Goal: Understand site structure: Understand site structure

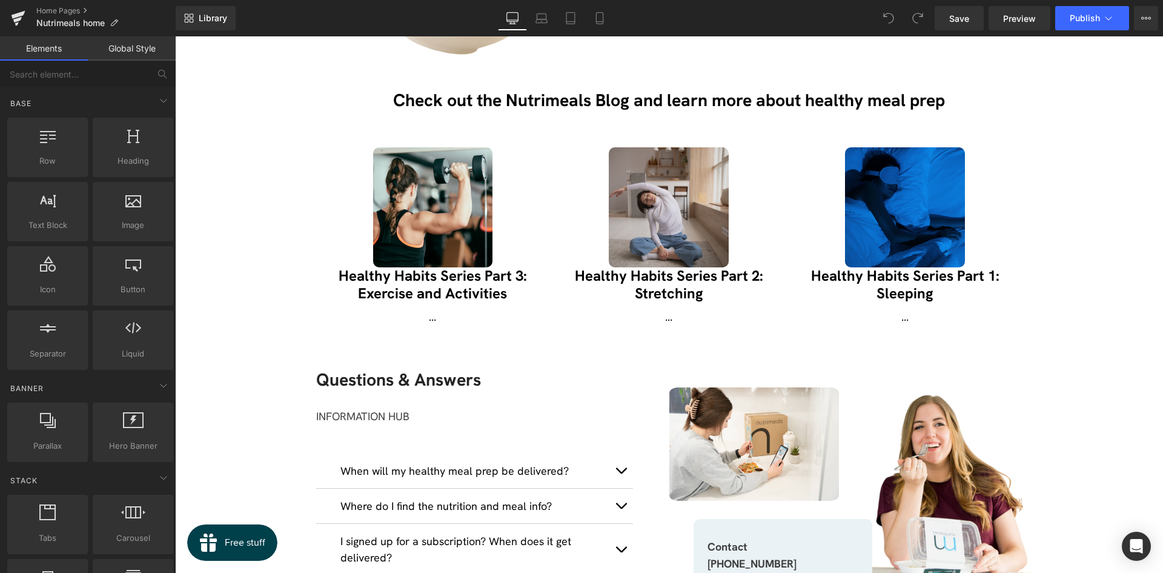
scroll to position [1596, 0]
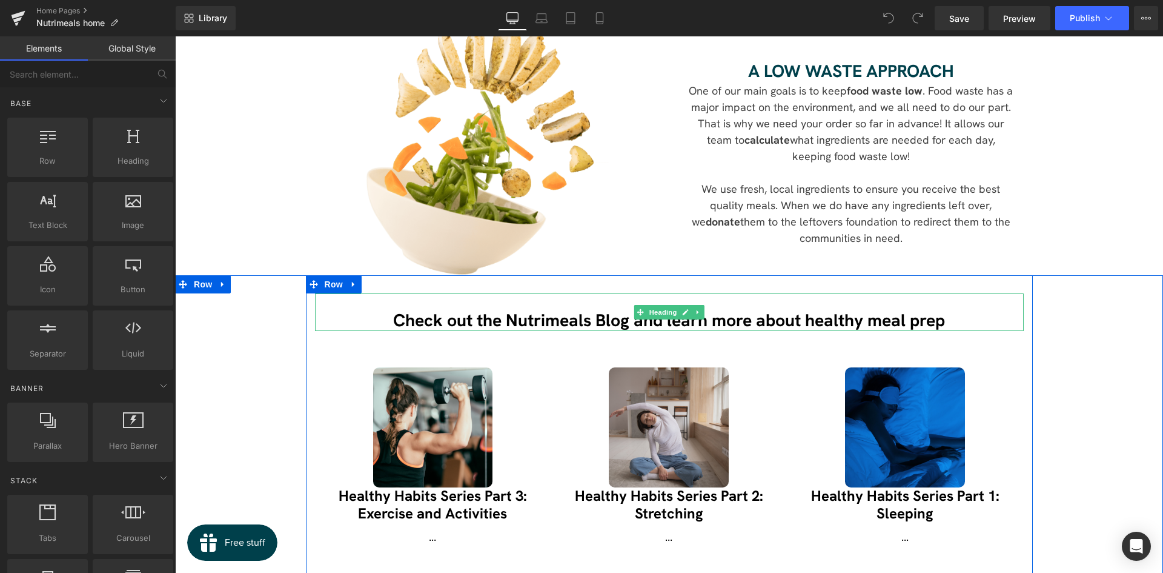
click at [477, 310] on h1 "Check out the Nutrimeals Blog and learn more about healthy meal prep" at bounding box center [669, 320] width 709 height 21
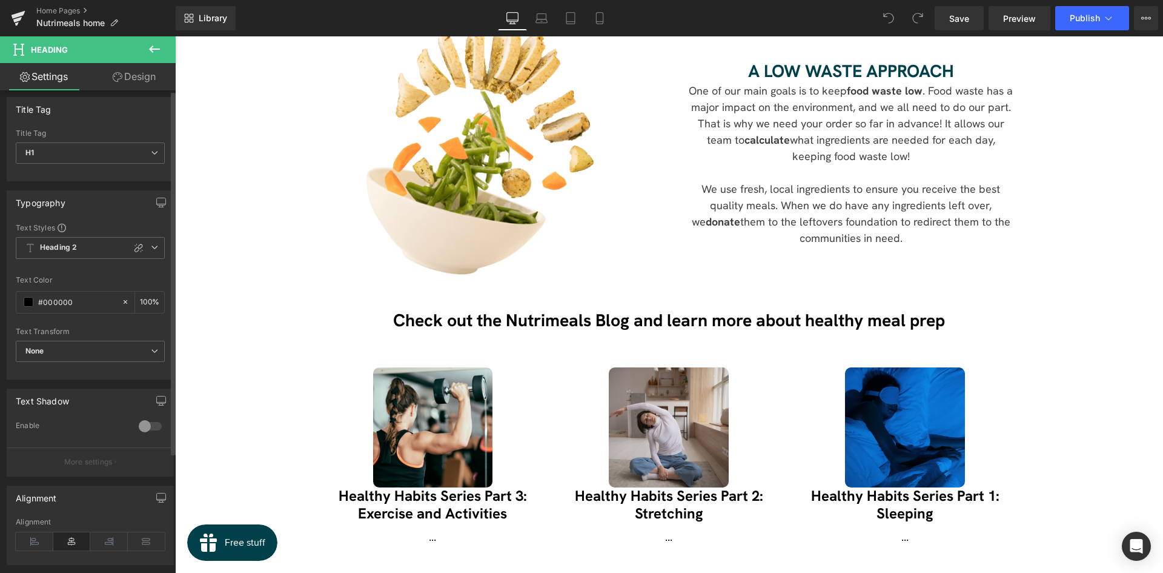
scroll to position [0, 0]
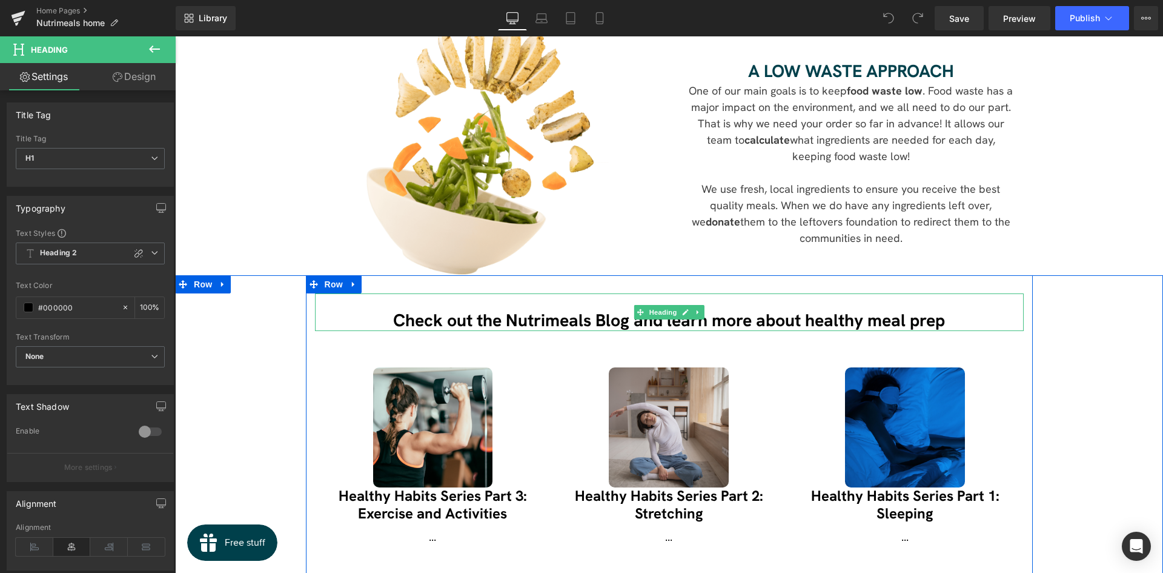
click at [458, 310] on h1 "Check out the Nutrimeals Blog and learn more about healthy meal prep" at bounding box center [669, 320] width 709 height 21
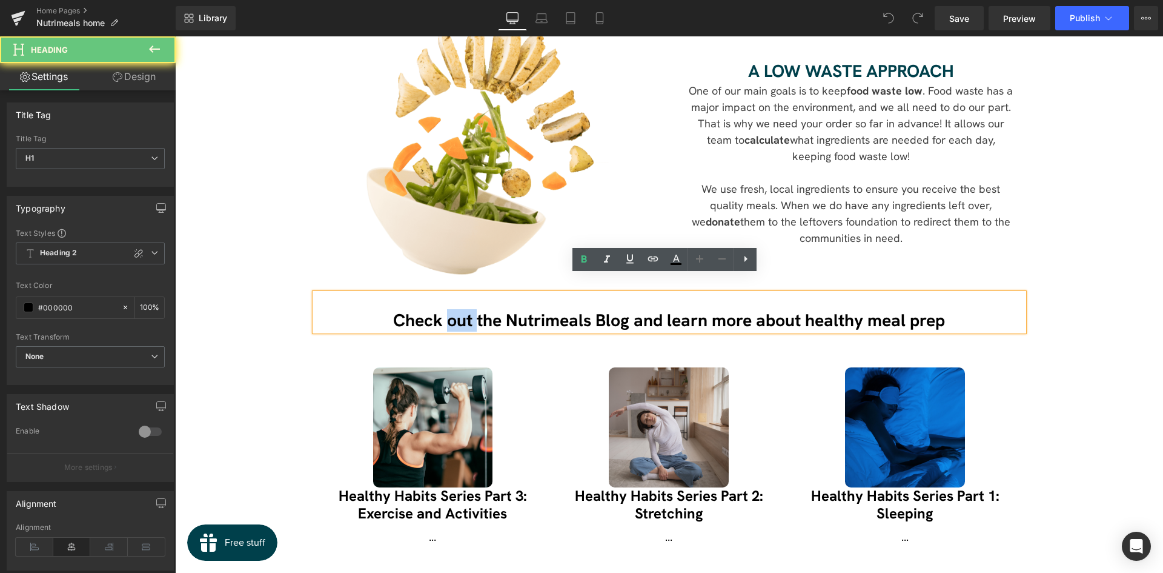
click at [458, 310] on h1 "Check out the Nutrimeals Blog and learn more about healthy meal prep" at bounding box center [669, 320] width 709 height 21
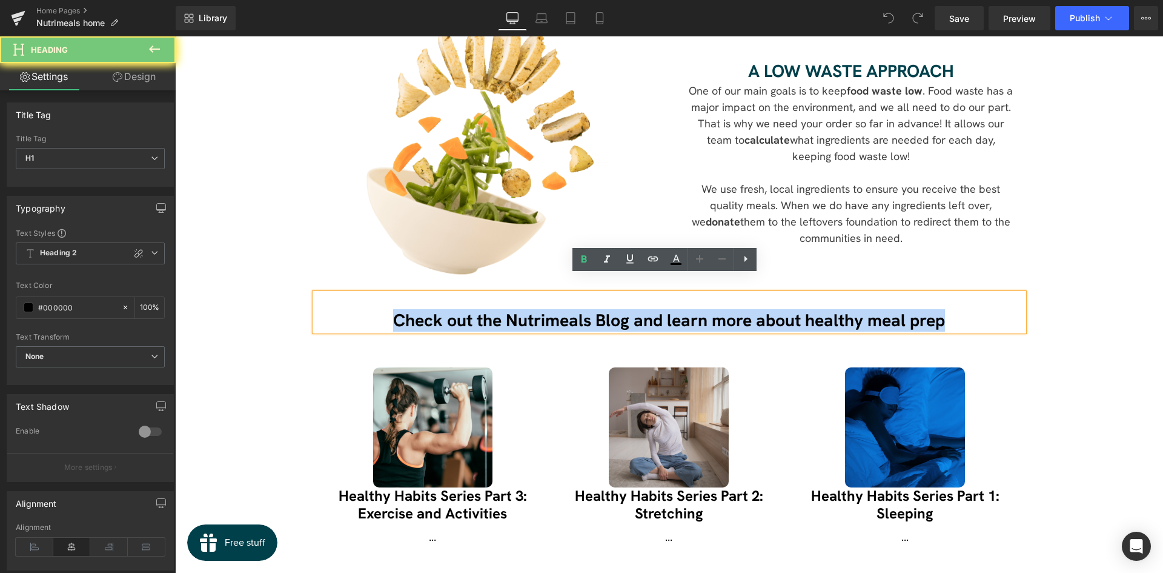
click at [458, 310] on h1 "Check out the Nutrimeals Blog and learn more about healthy meal prep" at bounding box center [669, 320] width 709 height 21
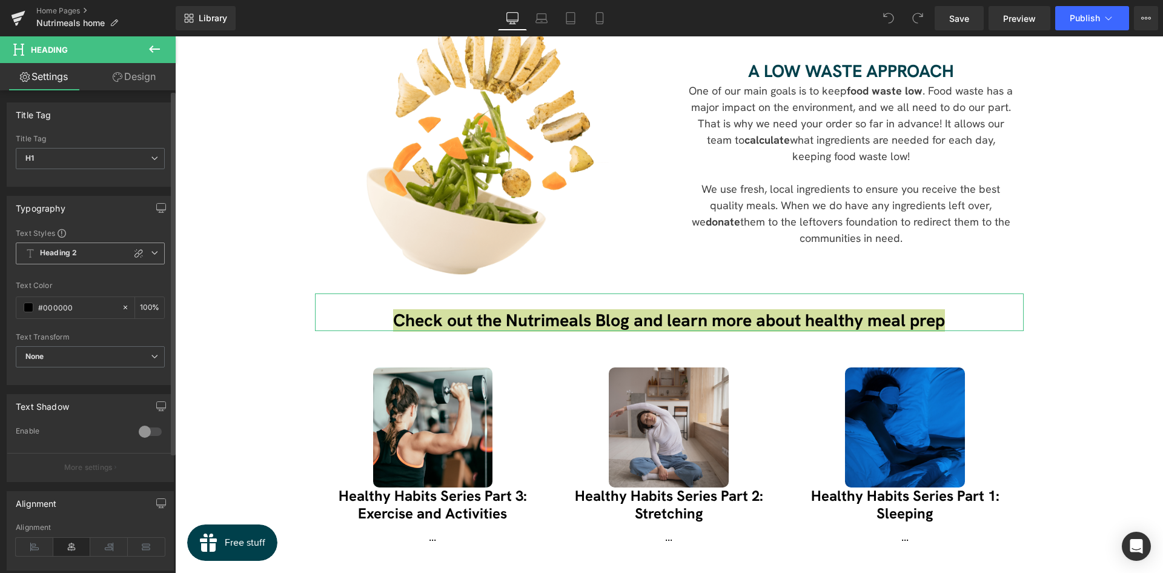
click at [68, 257] on b "Heading 2" at bounding box center [58, 253] width 37 height 10
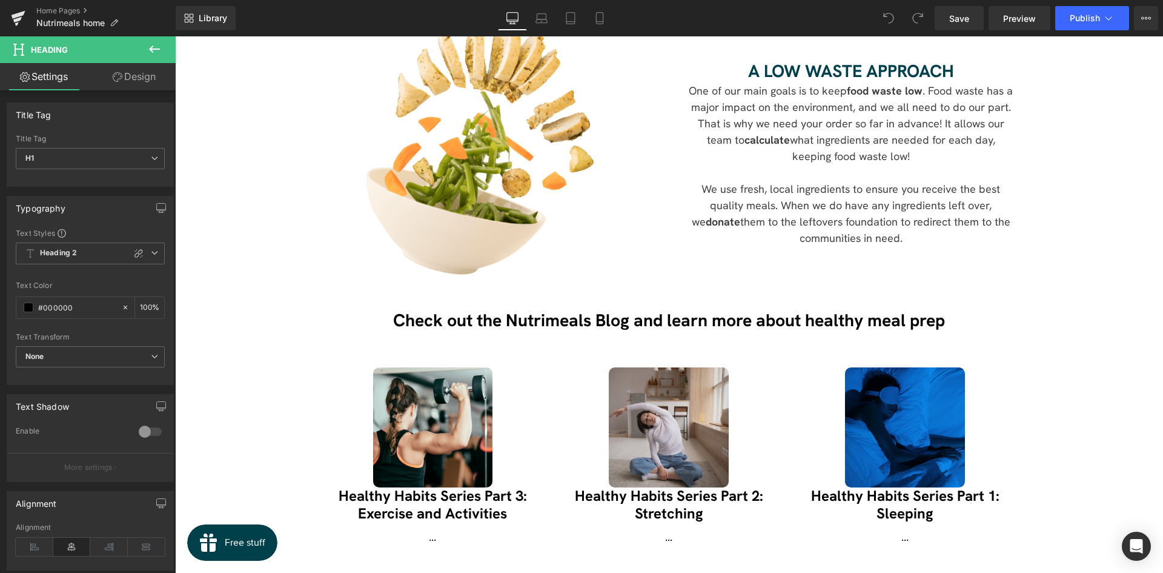
click at [154, 49] on icon at bounding box center [154, 48] width 11 height 7
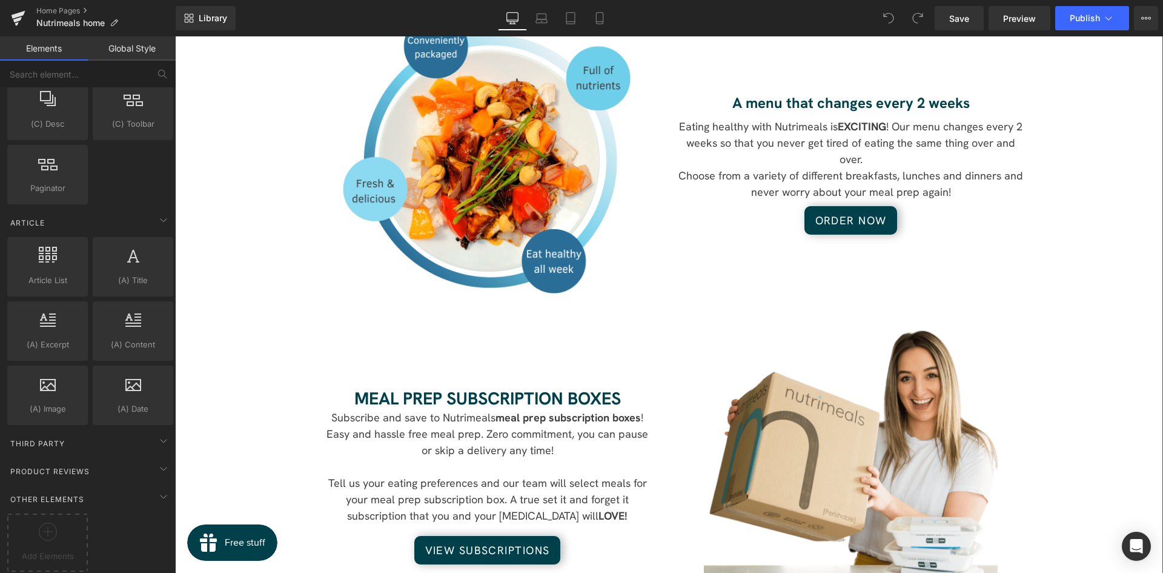
scroll to position [1293, 0]
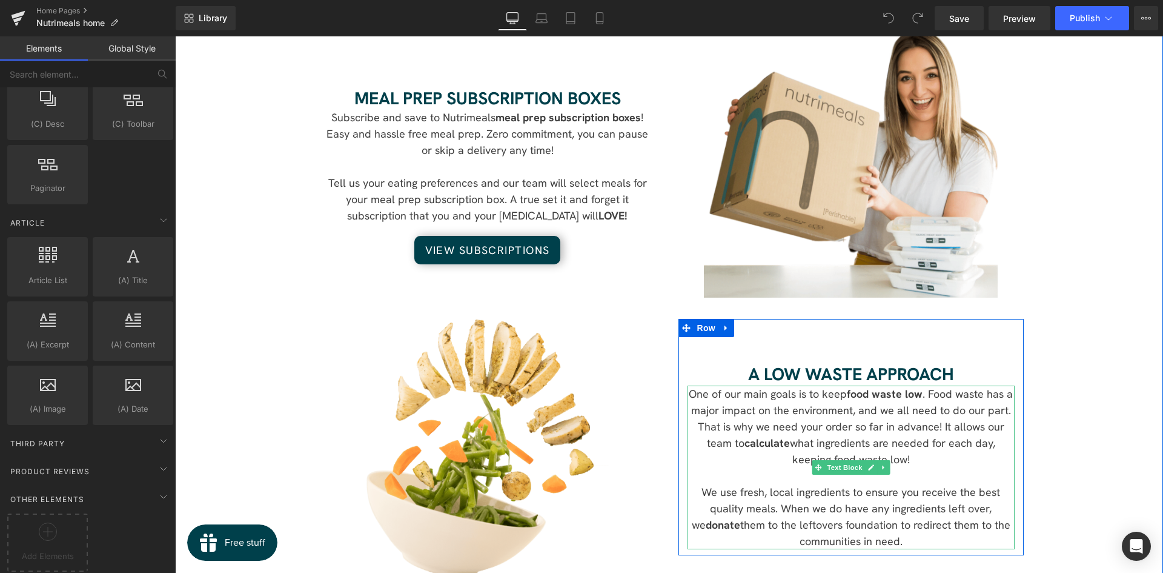
click at [844, 400] on p "One of our main goals is to keep food waste low . Food waste has a major impact…" at bounding box center [851, 426] width 327 height 82
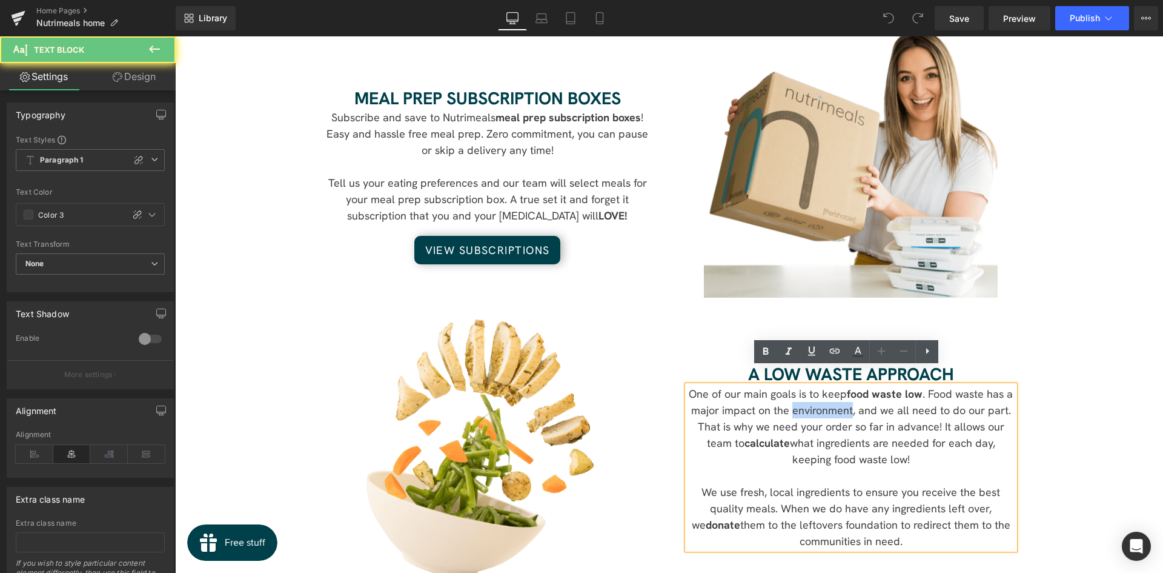
click at [844, 400] on p "One of our main goals is to keep food waste low . Food waste has a major impact…" at bounding box center [851, 426] width 327 height 82
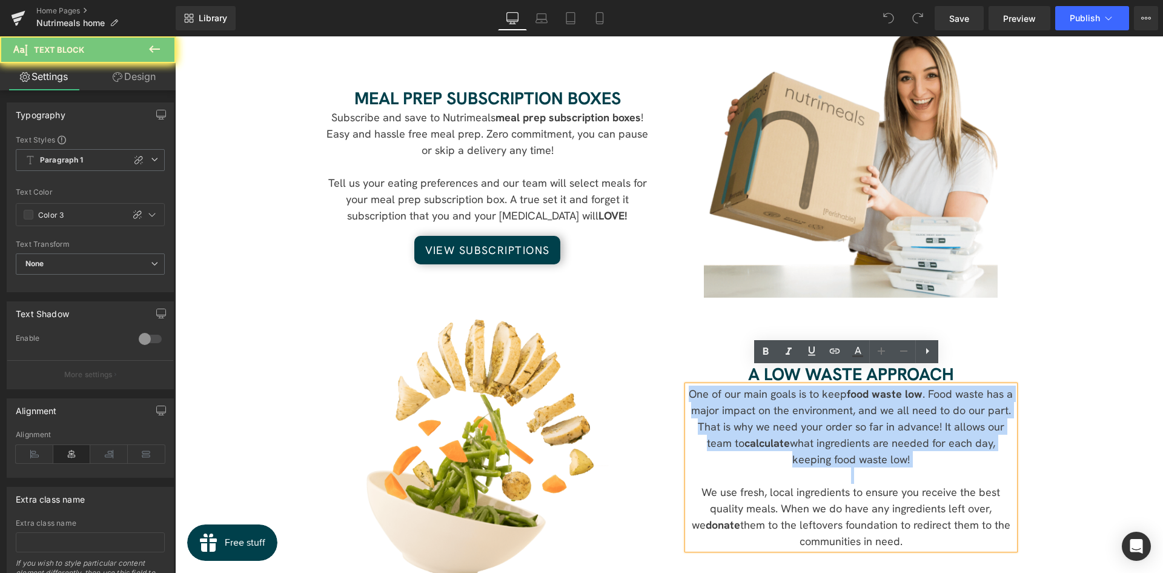
click at [844, 400] on p "One of our main goals is to keep food waste low . Food waste has a major impact…" at bounding box center [851, 426] width 327 height 82
copy p "One of our main goals is to keep food waste low . Food waste has a major impact…"
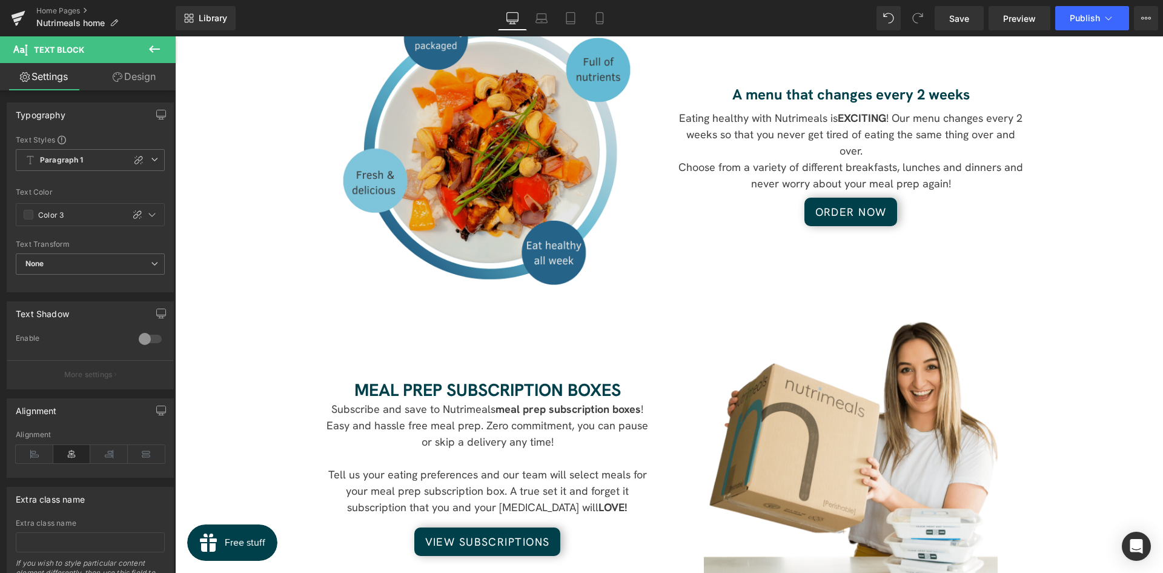
scroll to position [990, 0]
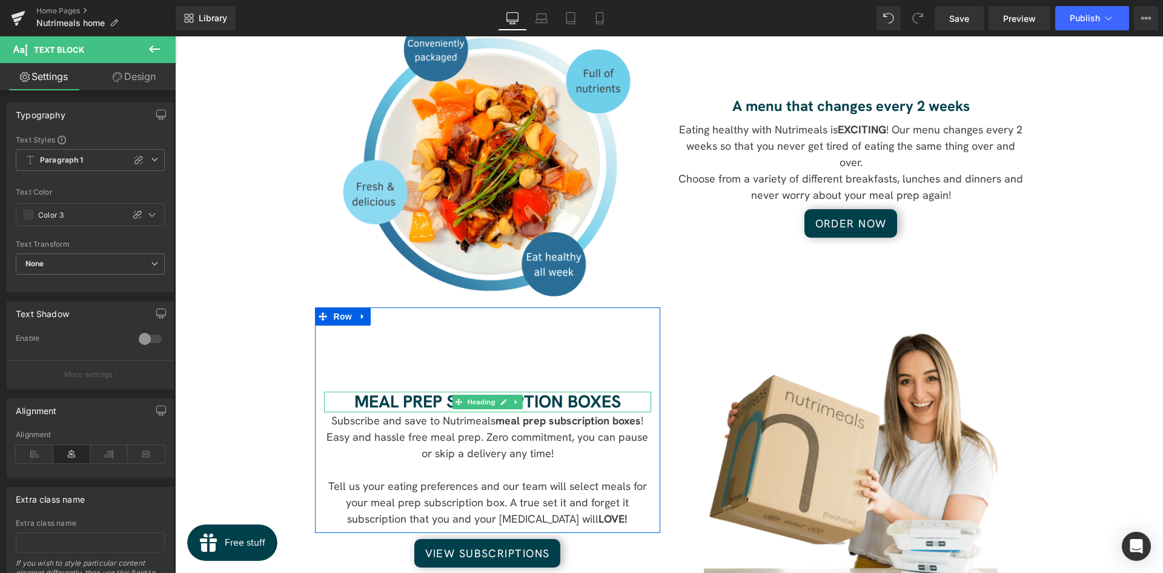
click at [433, 391] on h2 "Meal Prep Subscription Boxes" at bounding box center [487, 401] width 327 height 21
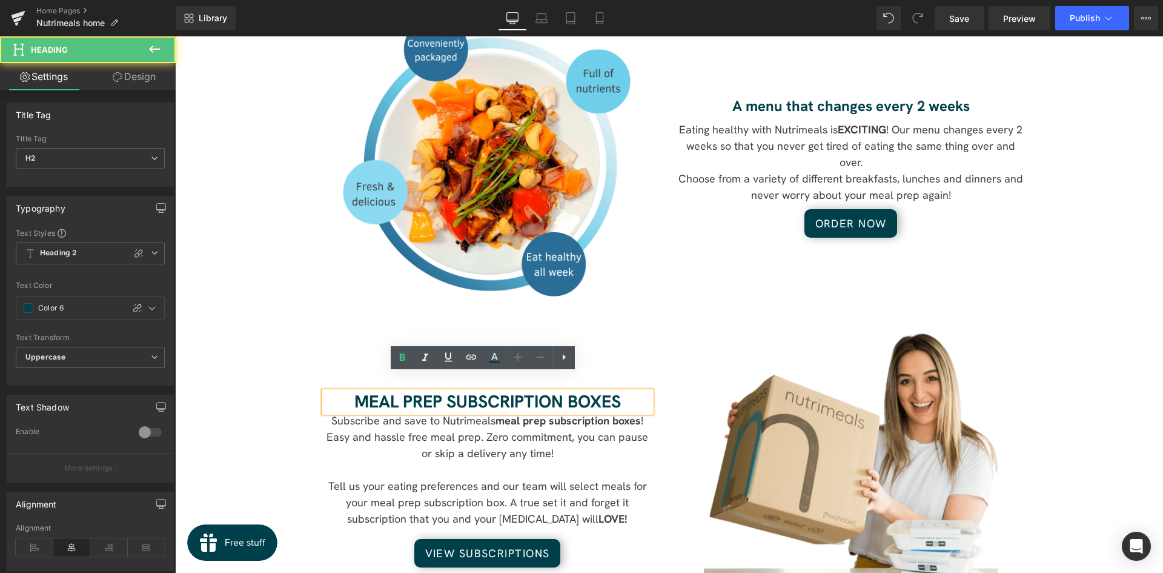
click at [414, 391] on h2 "Meal Prep Subscription Boxes" at bounding box center [487, 401] width 327 height 21
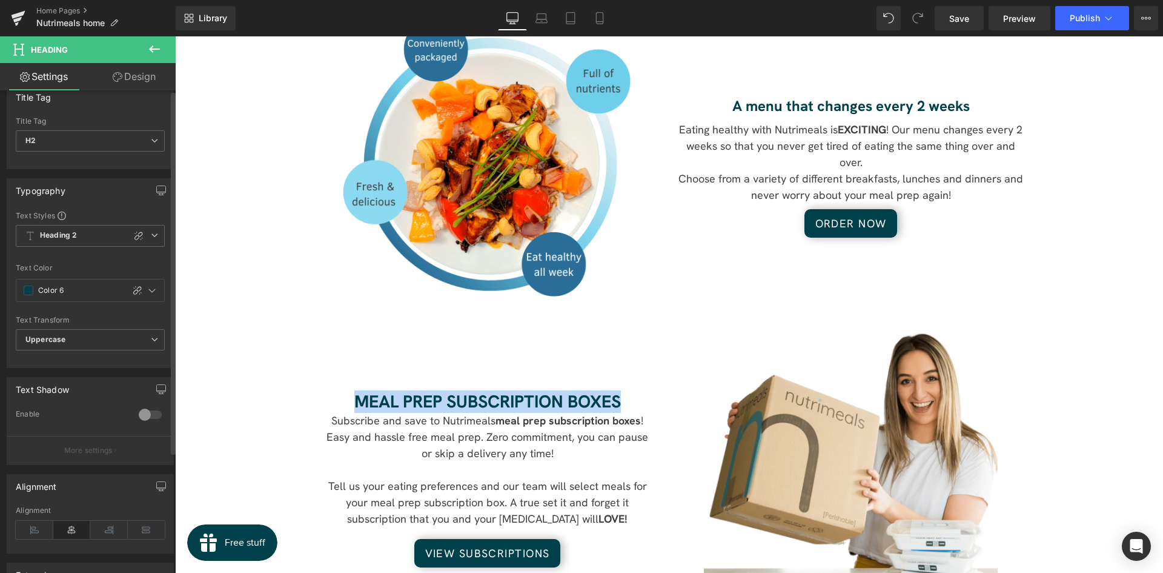
scroll to position [0, 0]
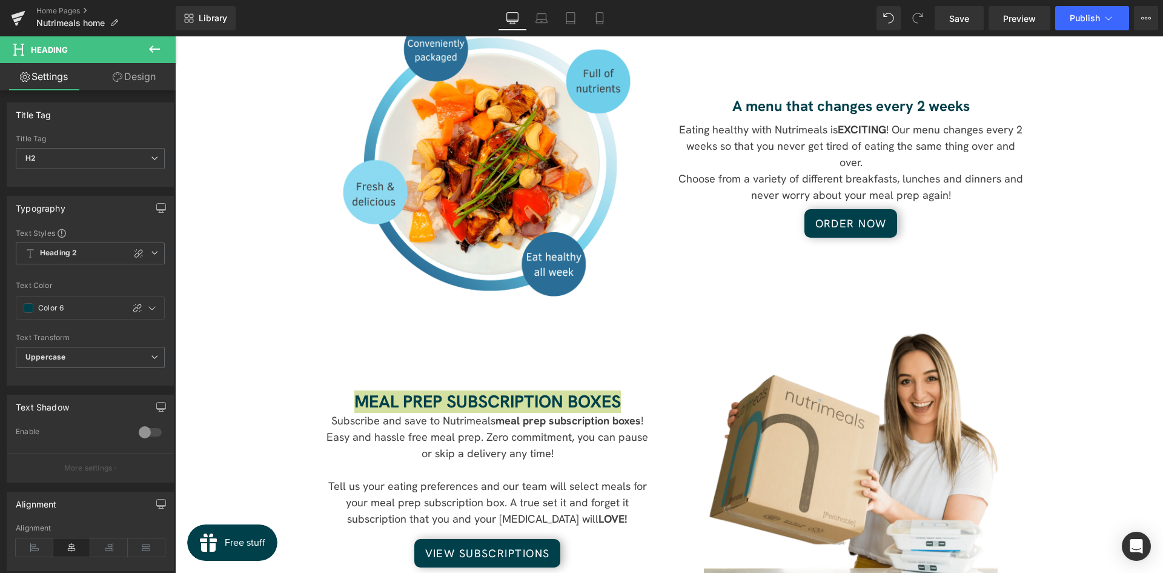
click at [53, 82] on link "Settings" at bounding box center [44, 76] width 88 height 27
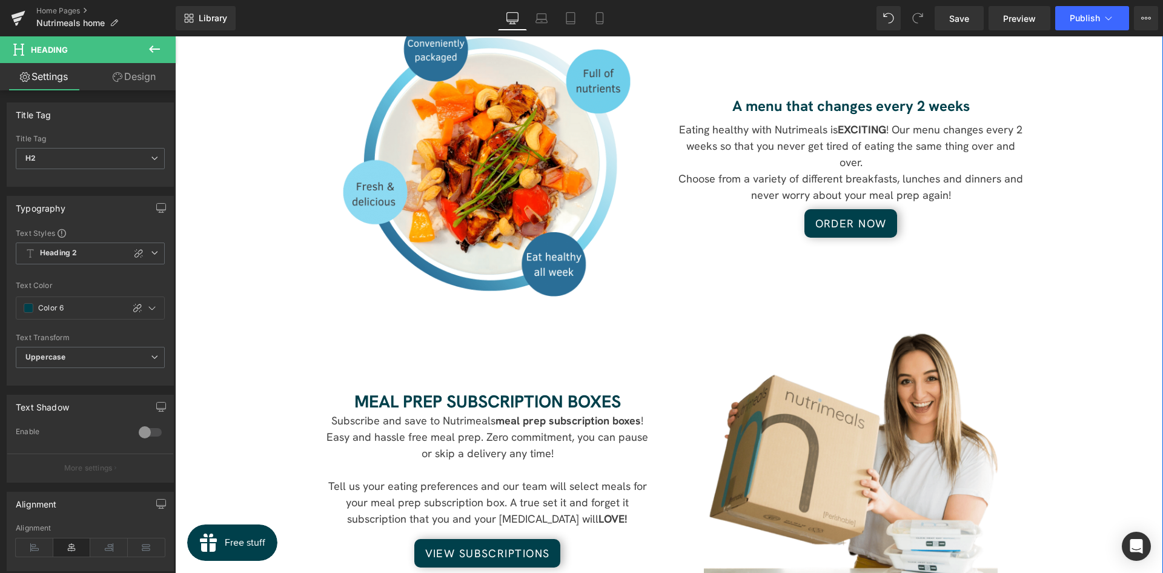
click at [285, 144] on div "Image A menu that changes every 2 weeks Heading Row Eating healthy with Nutrime…" at bounding box center [669, 447] width 988 height 868
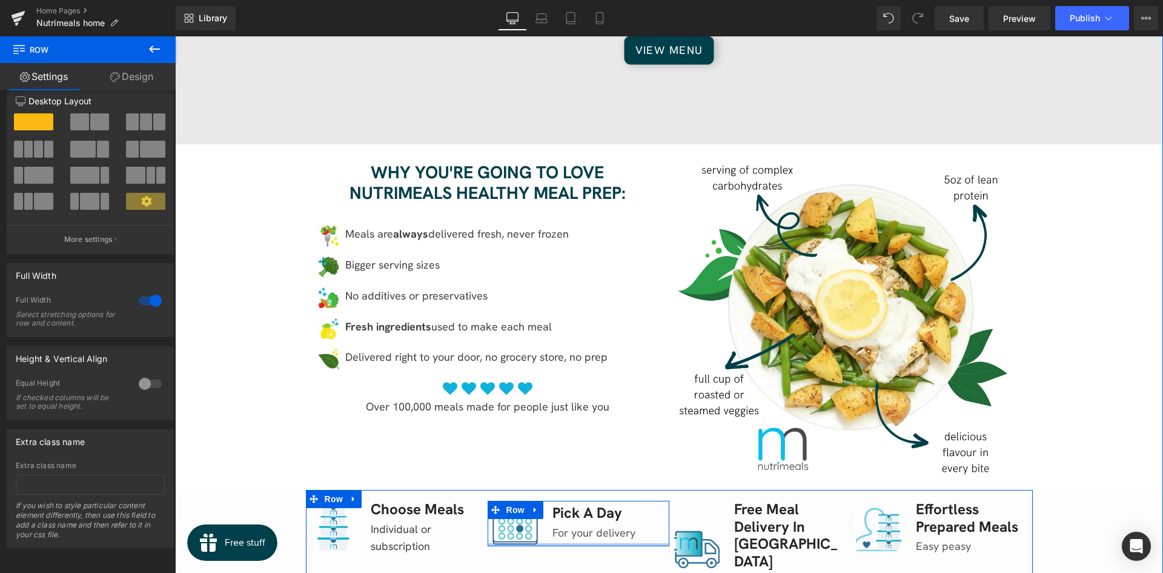
scroll to position [202, 0]
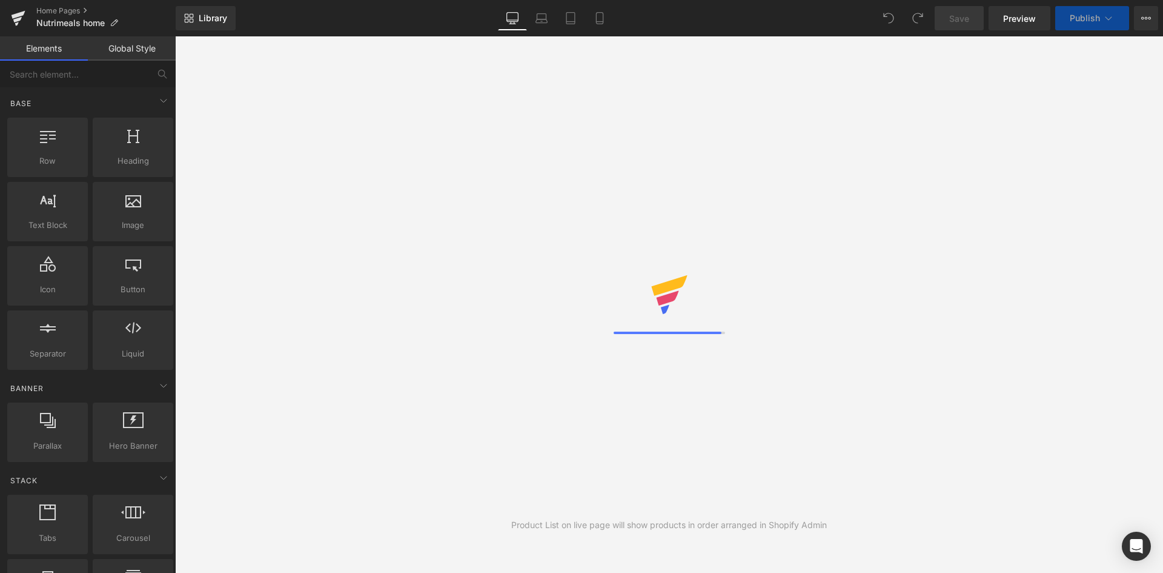
click at [141, 48] on link "Global Style" at bounding box center [132, 48] width 88 height 24
